Goal: Information Seeking & Learning: Learn about a topic

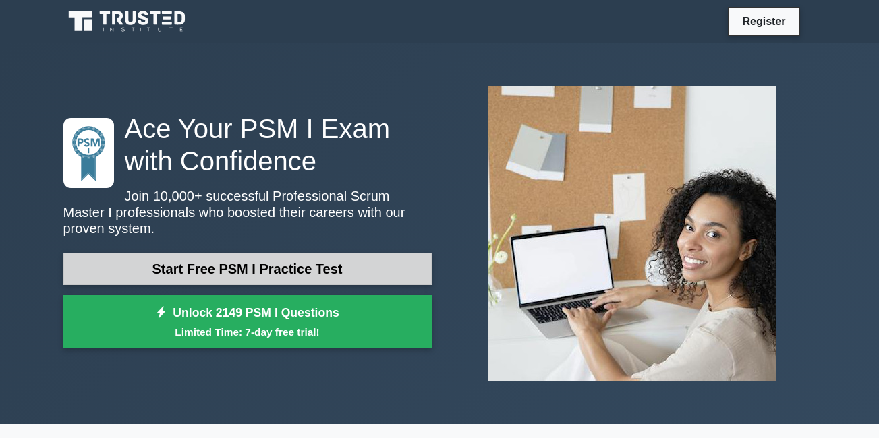
click at [246, 262] on link "Start Free PSM I Practice Test" at bounding box center [247, 269] width 368 height 32
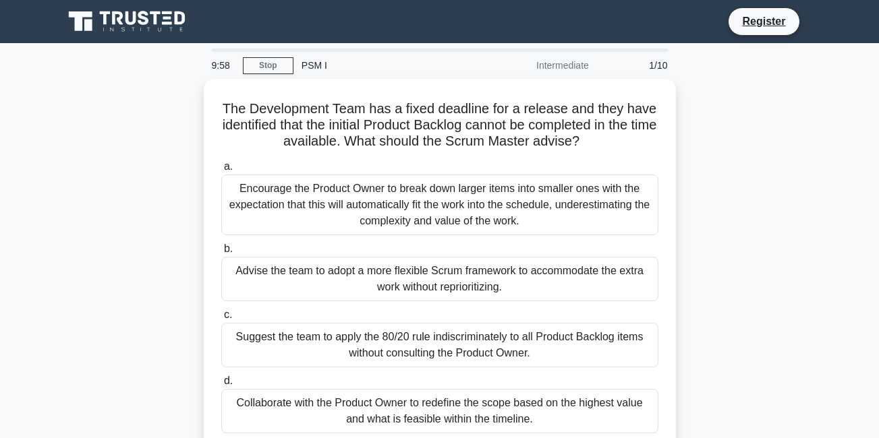
click at [167, 263] on div "The Development Team has a fixed deadline for a release and they have identifie…" at bounding box center [439, 274] width 769 height 390
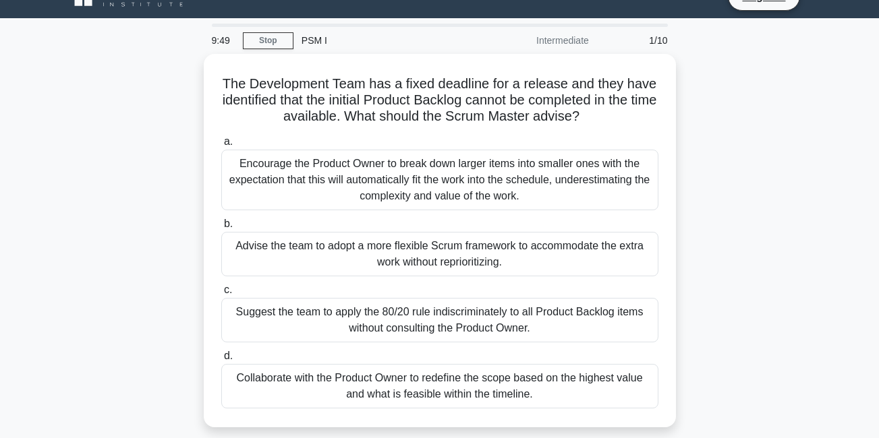
scroll to position [27, 0]
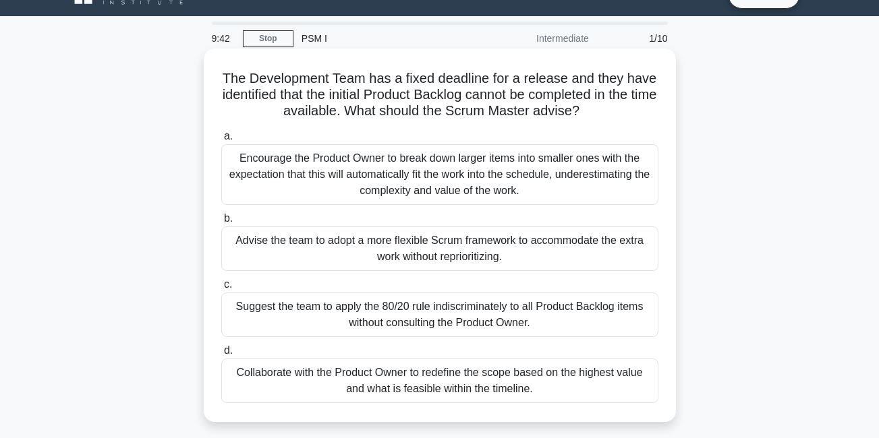
click at [429, 172] on div "Encourage the Product Owner to break down larger items into smaller ones with t…" at bounding box center [439, 174] width 437 height 61
click at [221, 141] on input "a. Encourage the Product Owner to break down larger items into smaller ones wit…" at bounding box center [221, 136] width 0 height 9
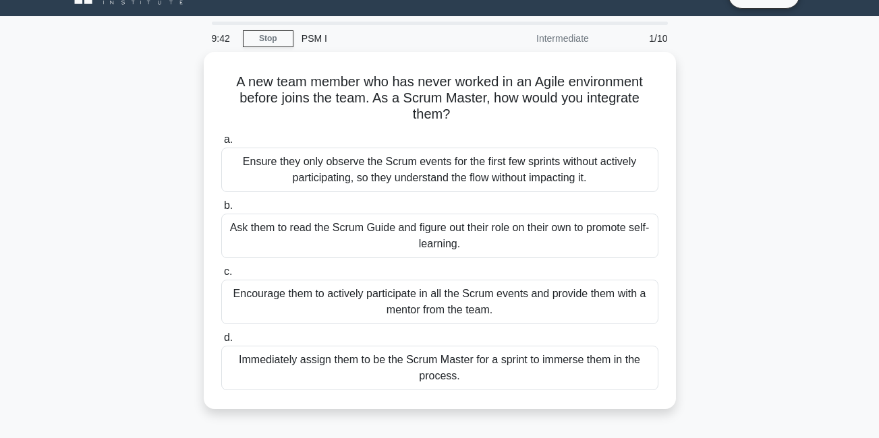
scroll to position [0, 0]
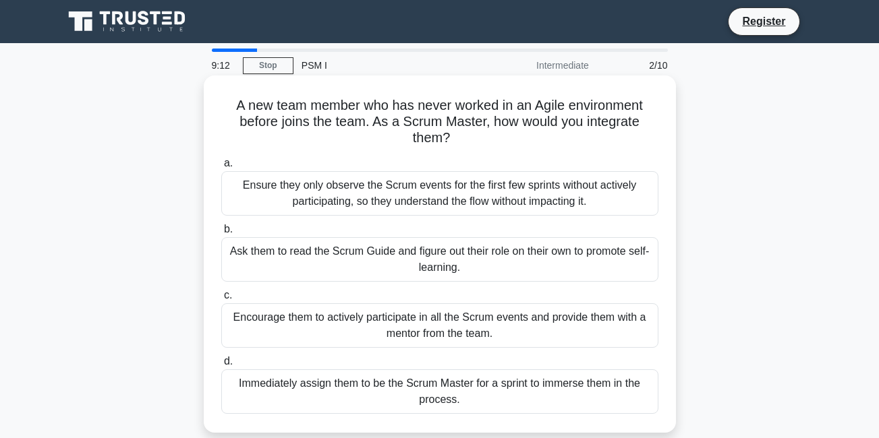
click at [449, 269] on div "Ask them to read the Scrum Guide and figure out their role on their own to prom…" at bounding box center [439, 259] width 437 height 45
click at [221, 234] on input "b. Ask them to read the Scrum Guide and figure out their role on their own to p…" at bounding box center [221, 229] width 0 height 9
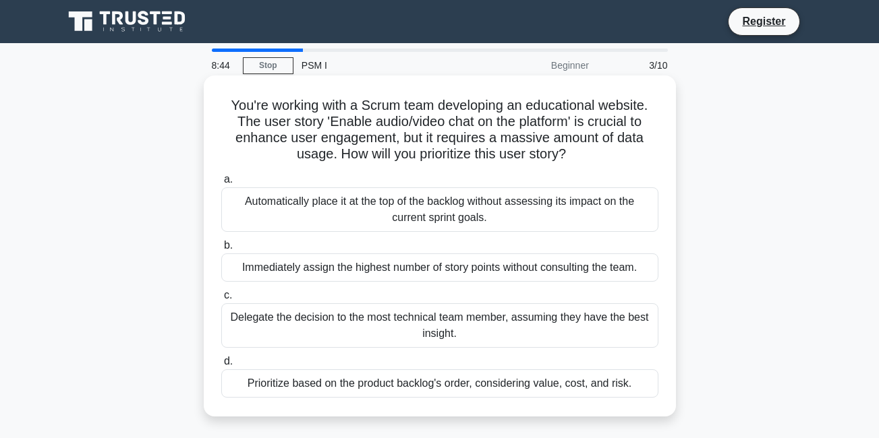
click at [414, 326] on div "Delegate the decision to the most technical team member, assuming they have the…" at bounding box center [439, 326] width 437 height 45
click at [221, 300] on input "c. Delegate the decision to the most technical team member, assuming they have …" at bounding box center [221, 295] width 0 height 9
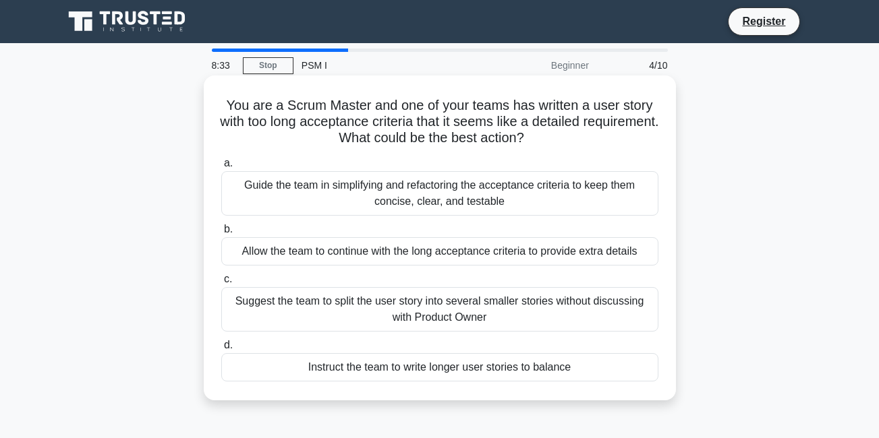
click at [447, 203] on div "Guide the team in simplifying and refactoring the acceptance criteria to keep t…" at bounding box center [439, 193] width 437 height 45
click at [221, 168] on input "a. Guide the team in simplifying and refactoring the acceptance criteria to kee…" at bounding box center [221, 163] width 0 height 9
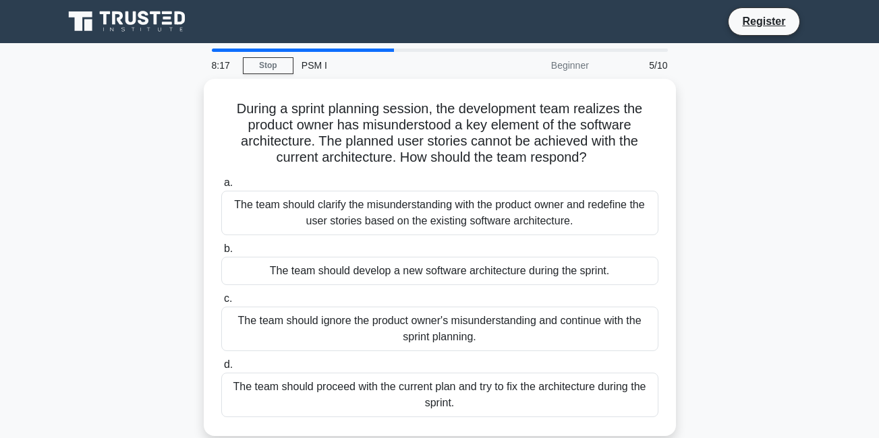
click at [447, 203] on div "The team should clarify the misunderstanding with the product owner and redefin…" at bounding box center [439, 213] width 437 height 45
click at [221, 188] on input "a. The team should clarify the misunderstanding with the product owner and rede…" at bounding box center [221, 183] width 0 height 9
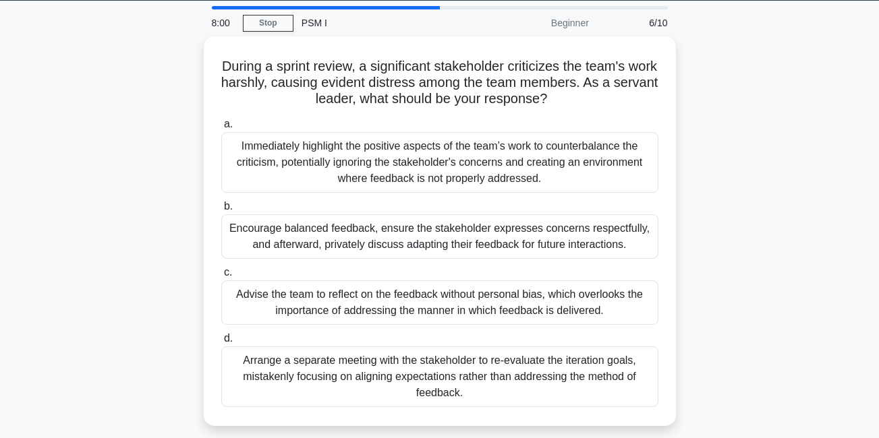
scroll to position [32, 0]
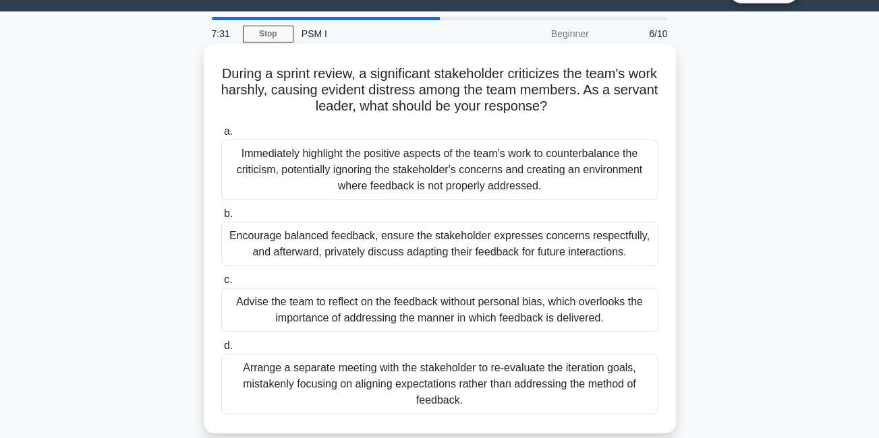
click at [457, 249] on div "Encourage balanced feedback, ensure the stakeholder expresses concerns respectf…" at bounding box center [439, 244] width 437 height 45
click at [221, 219] on input "b. Encourage balanced feedback, ensure the stakeholder expresses concerns respe…" at bounding box center [221, 214] width 0 height 9
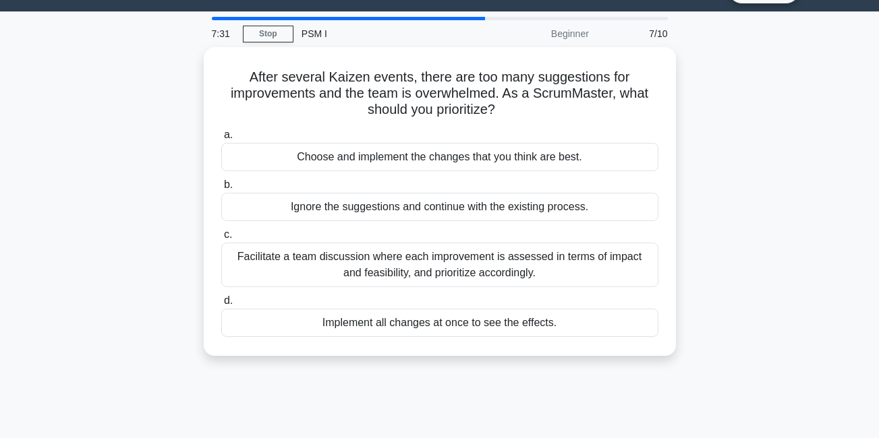
scroll to position [0, 0]
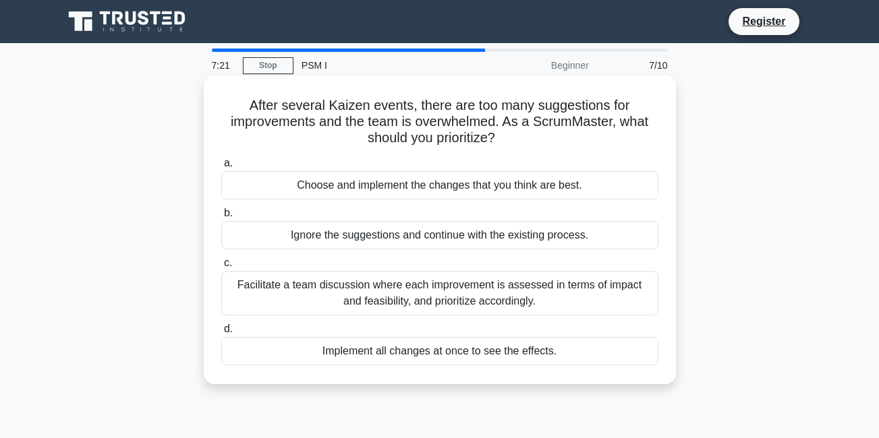
click at [465, 297] on div "Facilitate a team discussion where each improvement is assessed in terms of imp…" at bounding box center [439, 293] width 437 height 45
click at [221, 268] on input "c. Facilitate a team discussion where each improvement is assessed in terms of …" at bounding box center [221, 263] width 0 height 9
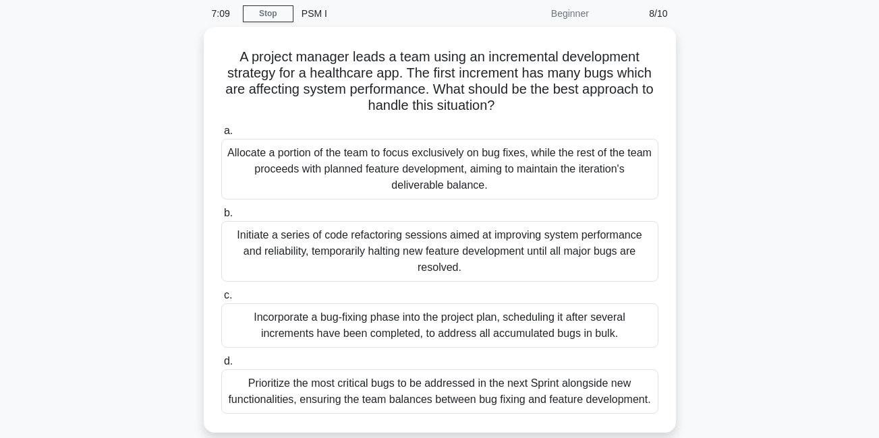
scroll to position [55, 0]
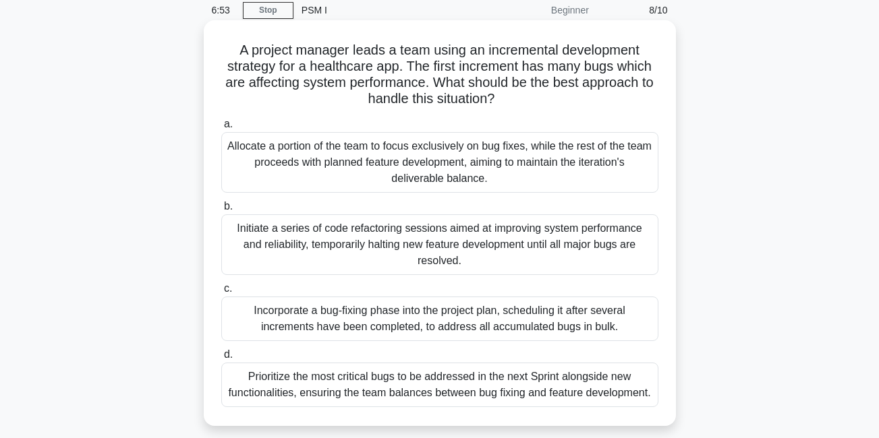
click at [551, 308] on div "Incorporate a bug-fixing phase into the project plan, scheduling it after sever…" at bounding box center [439, 319] width 437 height 45
click at [221, 293] on input "c. Incorporate a bug-fixing phase into the project plan, scheduling it after se…" at bounding box center [221, 289] width 0 height 9
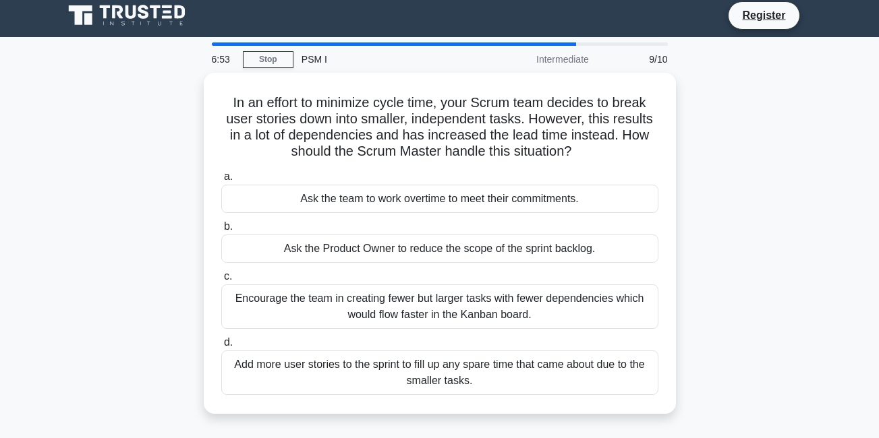
scroll to position [0, 0]
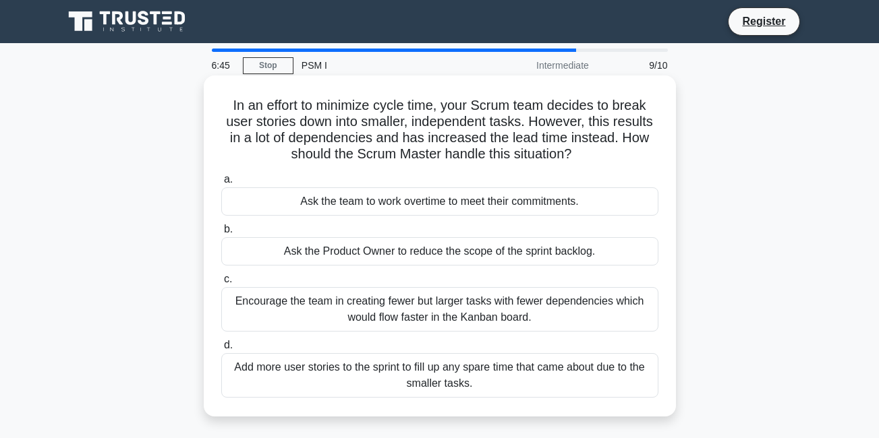
click at [539, 254] on div "Ask the Product Owner to reduce the scope of the sprint backlog." at bounding box center [439, 251] width 437 height 28
click at [221, 234] on input "b. Ask the Product Owner to reduce the scope of the sprint backlog." at bounding box center [221, 229] width 0 height 9
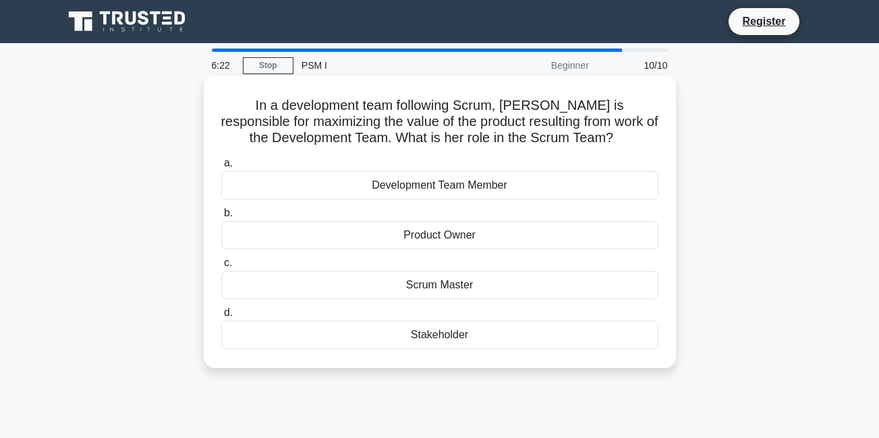
click at [495, 235] on div "Product Owner" at bounding box center [439, 235] width 437 height 28
click at [221, 218] on input "b. Product Owner" at bounding box center [221, 213] width 0 height 9
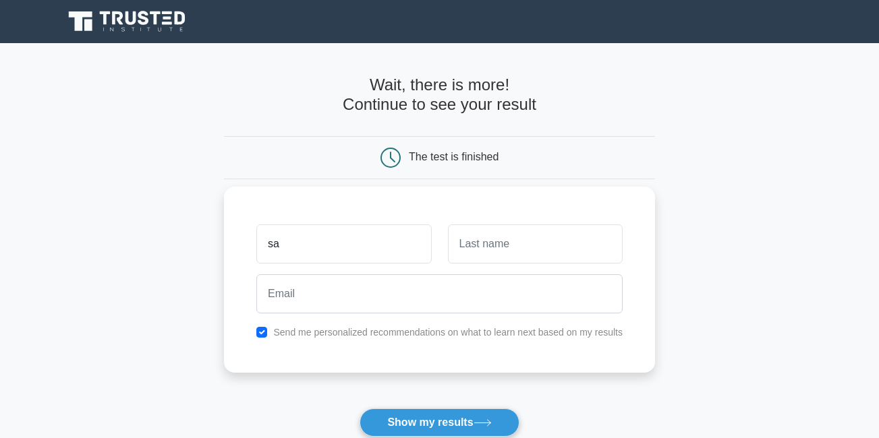
type input "[PERSON_NAME]"
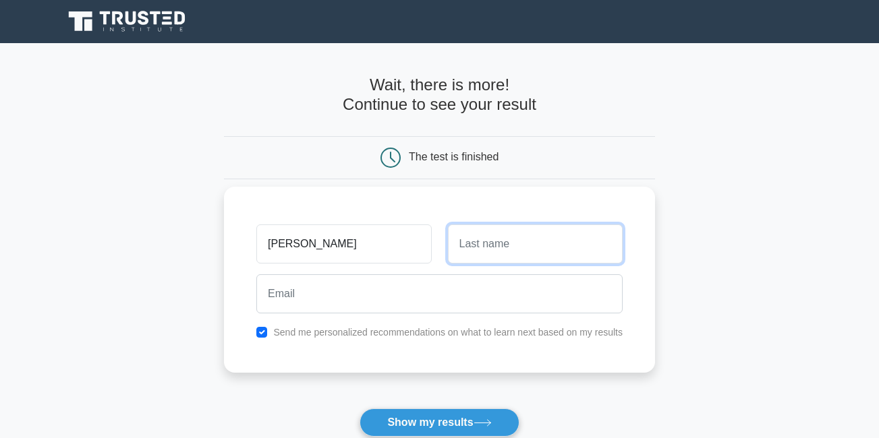
click at [497, 243] on input "text" at bounding box center [535, 244] width 175 height 39
type input "kumari"
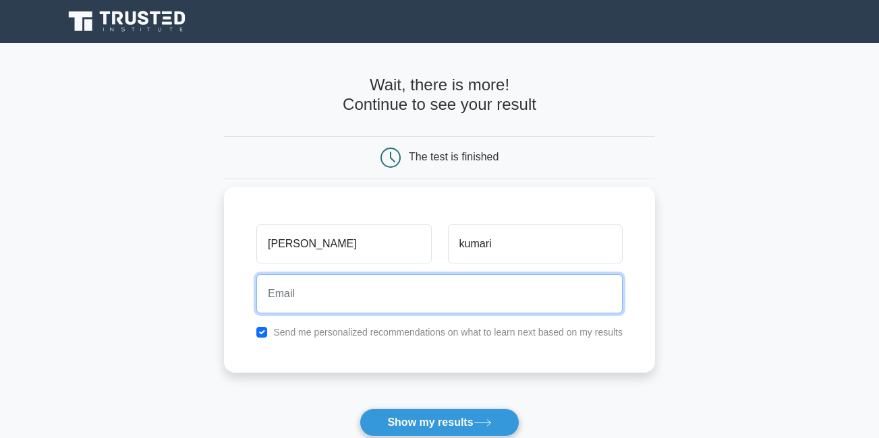
click at [488, 305] on input "email" at bounding box center [439, 294] width 366 height 39
type input "sabitahere28@gmail.com"
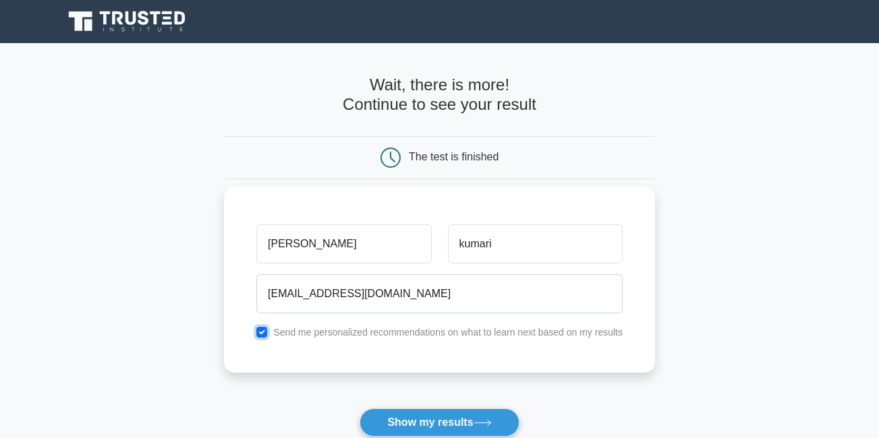
click at [264, 334] on input "checkbox" at bounding box center [261, 332] width 11 height 11
checkbox input "false"
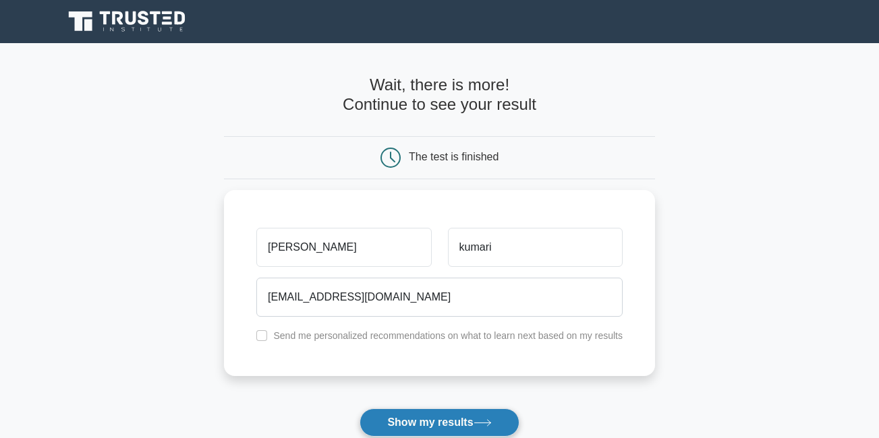
click at [411, 418] on button "Show my results" at bounding box center [439, 423] width 159 height 28
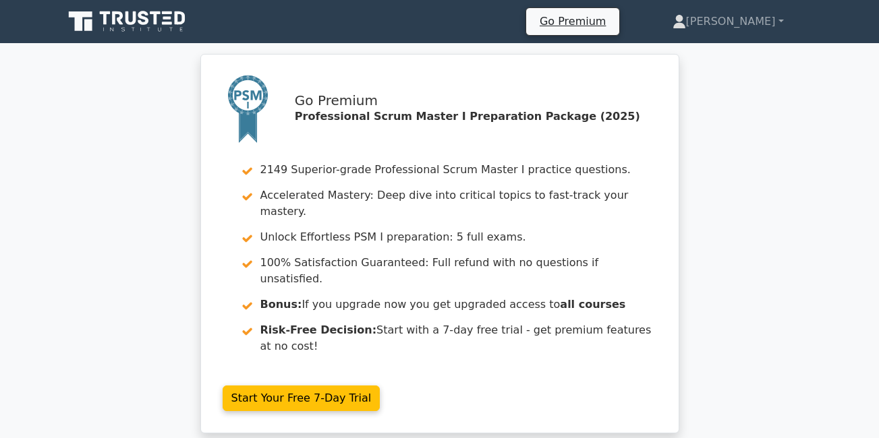
click at [726, 266] on div "Go Premium Professional Scrum Master I Preparation Package (2025) 2149 Superior…" at bounding box center [439, 252] width 879 height 396
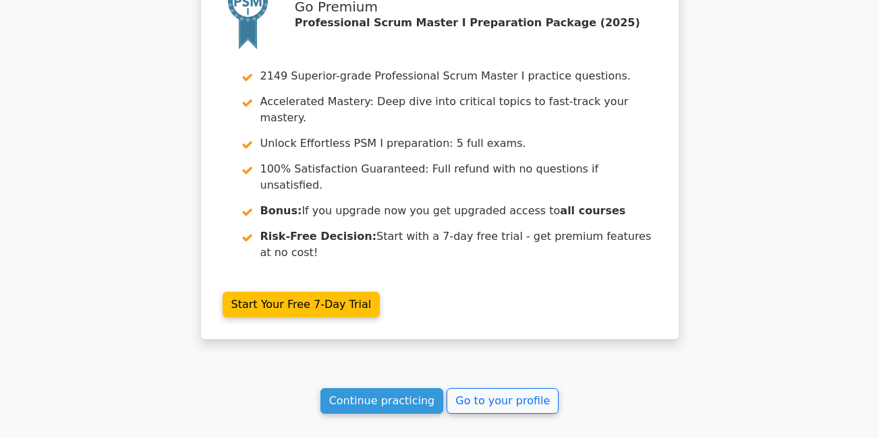
scroll to position [2451, 0]
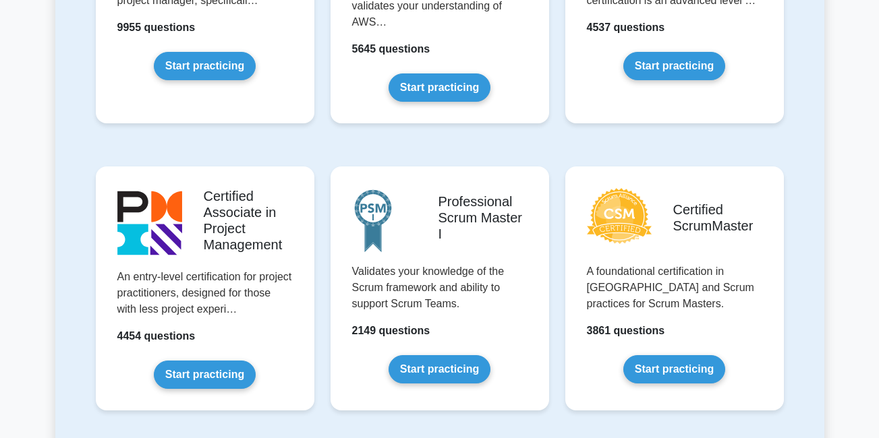
scroll to position [540, 0]
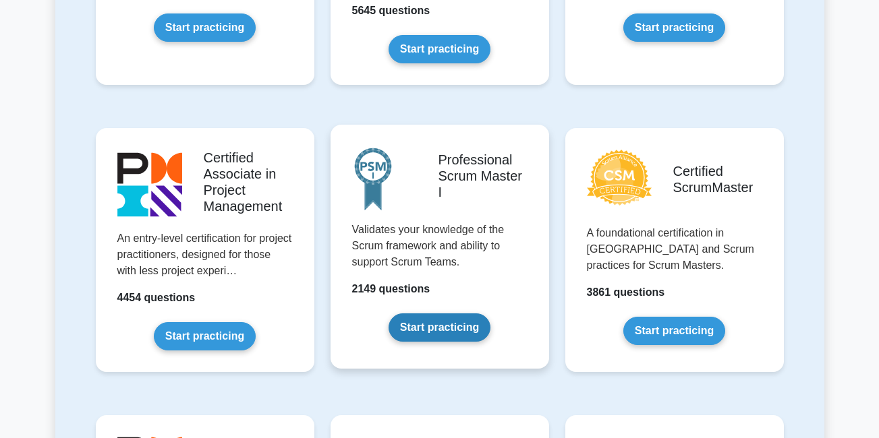
click at [432, 324] on link "Start practicing" at bounding box center [440, 328] width 102 height 28
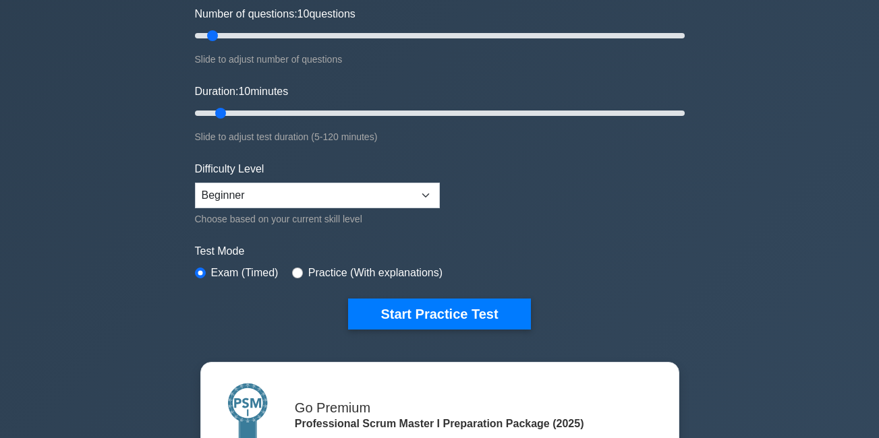
scroll to position [324, 0]
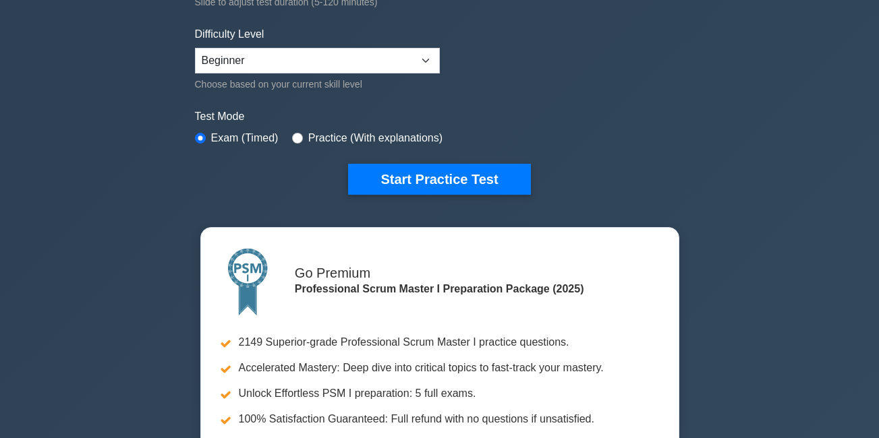
click at [31, 256] on div "Professional Scrum Master I Customize Your Next Practice Test Topics Scrum Fram…" at bounding box center [439, 147] width 879 height 857
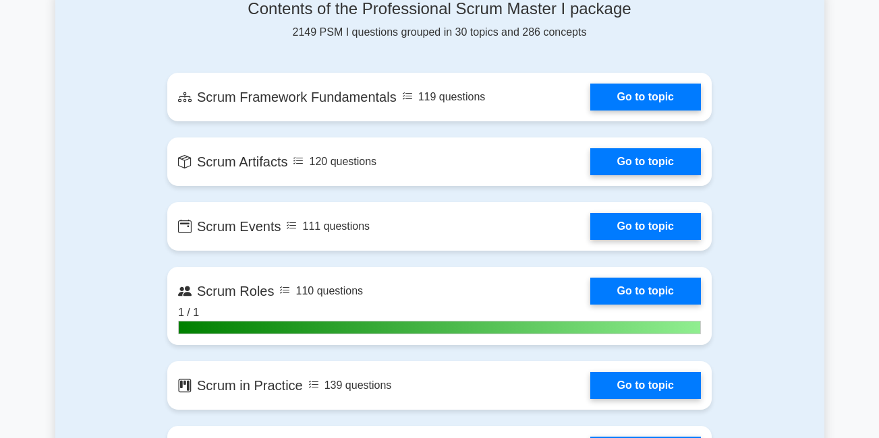
scroll to position [1052, 0]
